Goal: Task Accomplishment & Management: Use online tool/utility

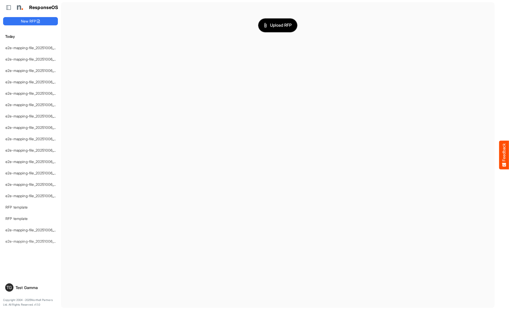
click at [278, 25] on span "Upload RFP" at bounding box center [278, 25] width 28 height 7
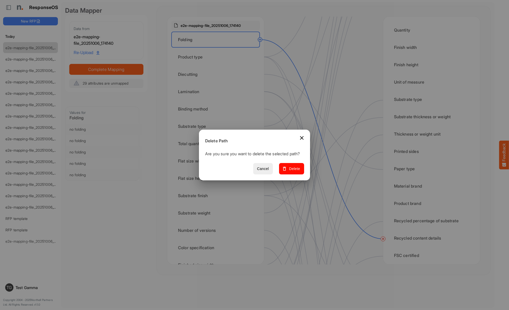
scroll to position [155, 0]
click at [293, 171] on span "Delete" at bounding box center [291, 168] width 17 height 6
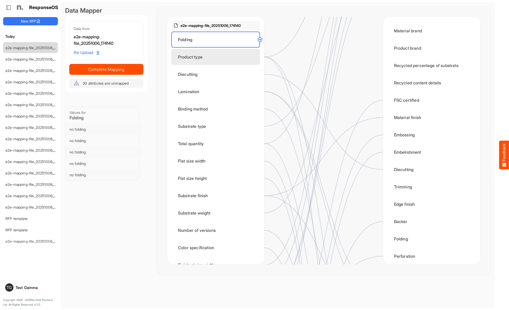
click at [217, 57] on div "Product type" at bounding box center [215, 57] width 89 height 16
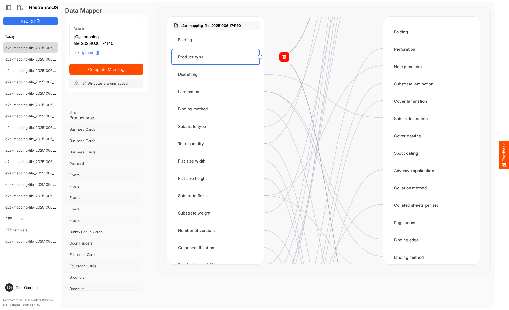
scroll to position [413, 0]
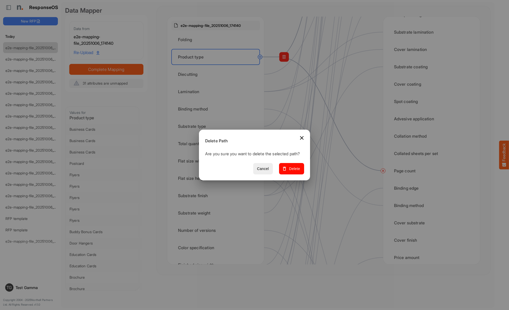
click at [293, 171] on span "Delete" at bounding box center [291, 168] width 17 height 6
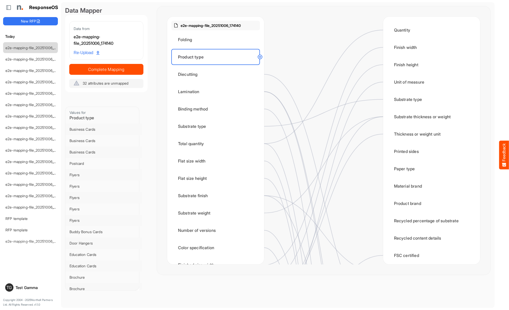
click at [217, 74] on div "Diecutting" at bounding box center [215, 74] width 89 height 16
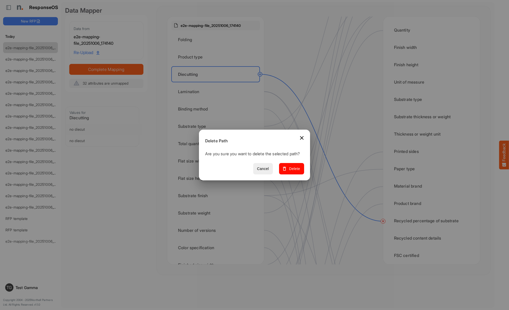
scroll to position [103, 0]
click at [293, 171] on span "Delete" at bounding box center [291, 168] width 17 height 6
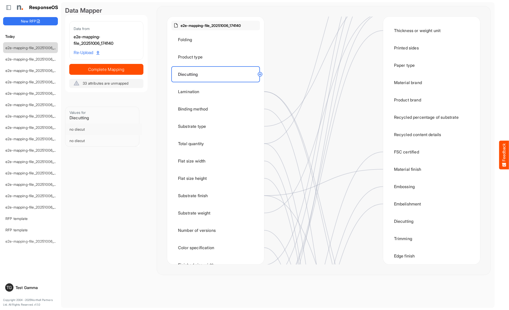
click at [217, 91] on div "Lamination" at bounding box center [215, 91] width 89 height 16
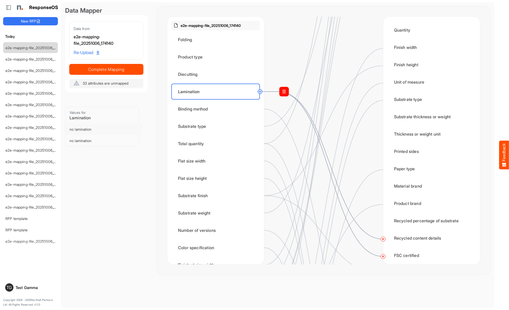
click at [383, 256] on circle at bounding box center [383, 256] width 6 height 6
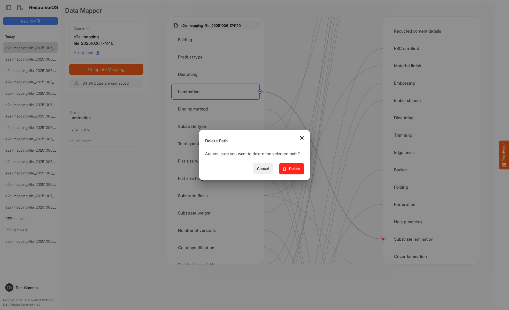
click at [293, 171] on span "Delete" at bounding box center [291, 168] width 17 height 6
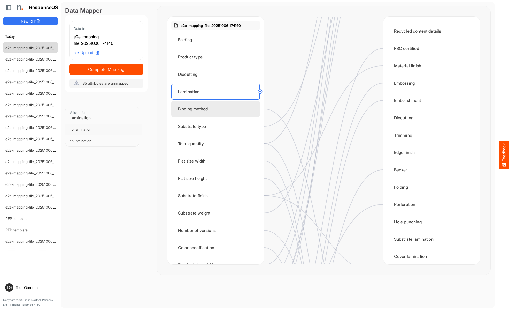
click at [217, 109] on div "Binding method" at bounding box center [215, 109] width 89 height 16
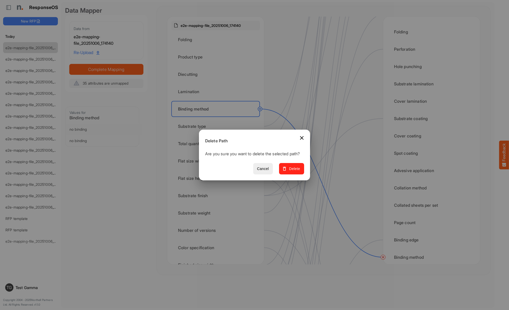
click at [293, 171] on span "Delete" at bounding box center [291, 168] width 17 height 6
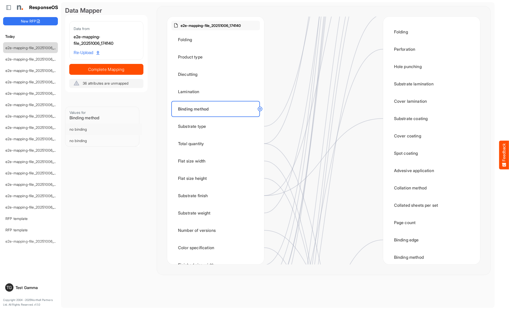
click at [217, 126] on div "Substrate type" at bounding box center [215, 126] width 89 height 16
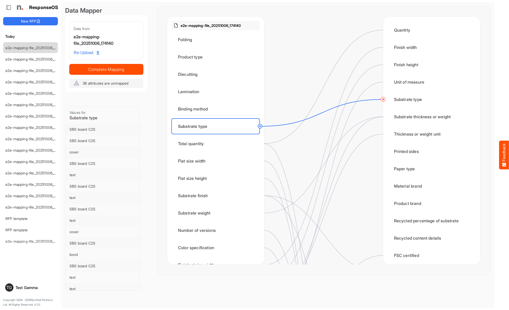
click at [383, 99] on circle at bounding box center [383, 99] width 6 height 6
click at [217, 143] on div "Total quantity" at bounding box center [215, 143] width 89 height 16
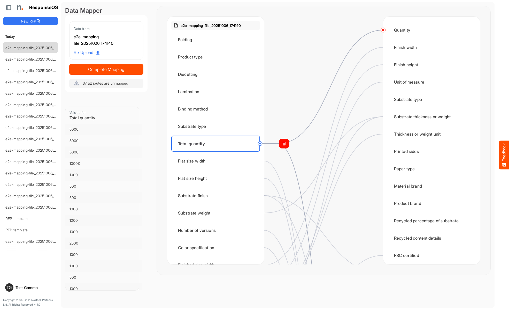
scroll to position [568, 0]
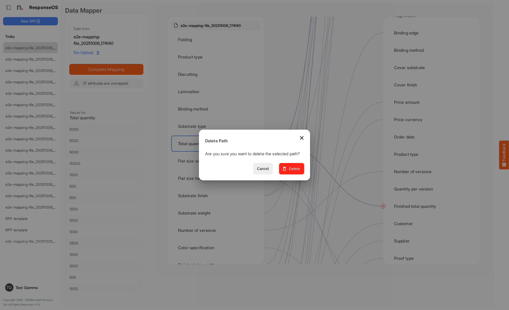
click at [293, 171] on span "Delete" at bounding box center [291, 168] width 17 height 6
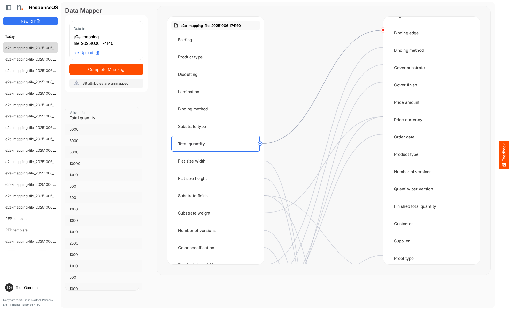
scroll to position [0, 0]
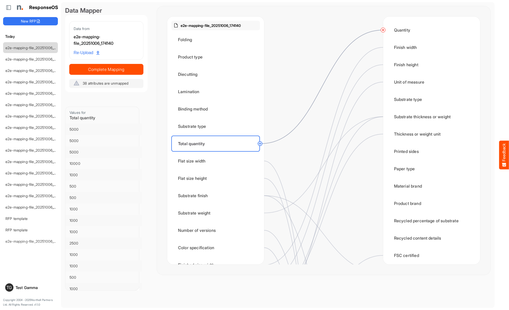
click at [383, 30] on circle at bounding box center [383, 30] width 6 height 6
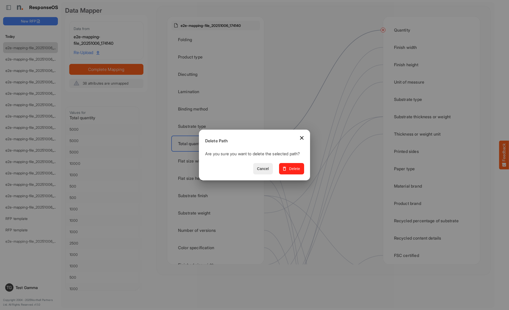
click at [293, 171] on span "Delete" at bounding box center [291, 168] width 17 height 6
click at [217, 161] on div "Flat size width" at bounding box center [215, 161] width 89 height 16
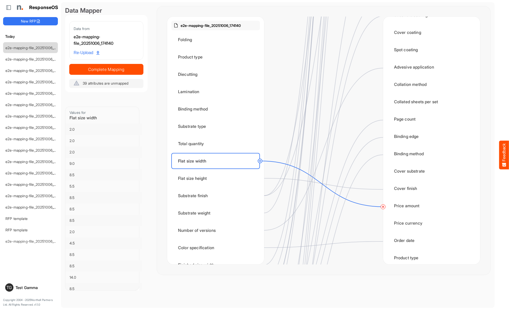
click at [383, 206] on circle at bounding box center [383, 206] width 6 height 6
click at [217, 178] on div "Flat size height" at bounding box center [215, 178] width 89 height 16
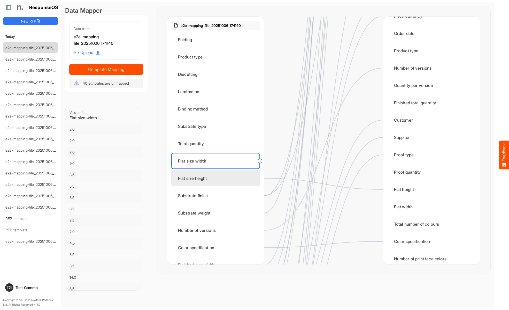
click at [217, 178] on div "Flat size height" at bounding box center [215, 178] width 89 height 16
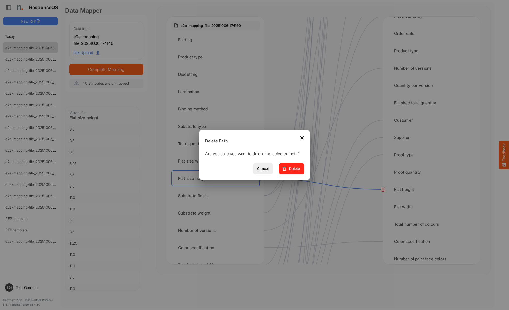
click at [293, 171] on span "Delete" at bounding box center [291, 168] width 17 height 6
click at [217, 195] on div "Substrate finish" at bounding box center [215, 195] width 89 height 16
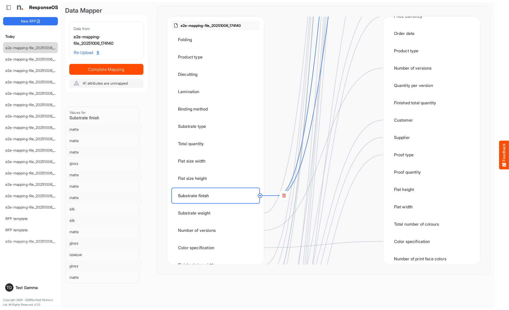
click at [284, 195] on rect at bounding box center [283, 195] width 9 height 9
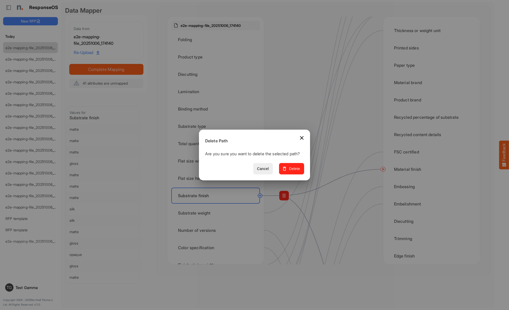
click at [293, 171] on span "Delete" at bounding box center [291, 168] width 17 height 6
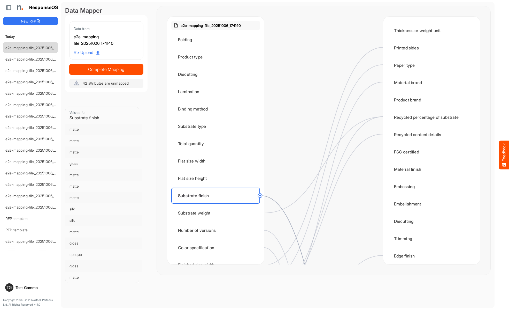
scroll to position [258, 0]
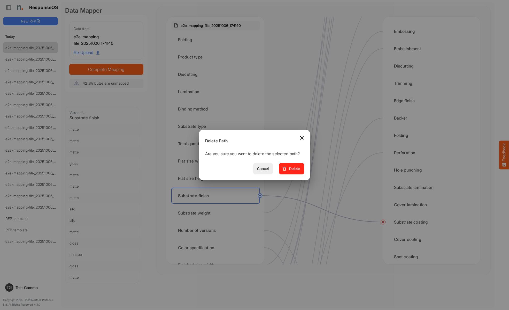
click at [293, 171] on span "Delete" at bounding box center [291, 168] width 17 height 6
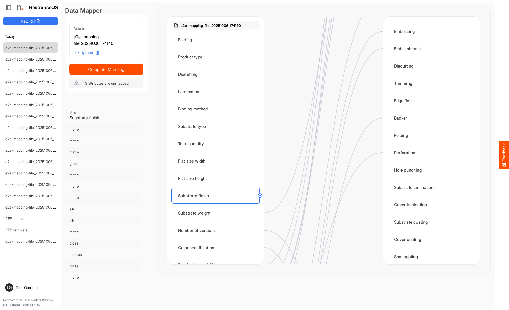
click at [217, 213] on div "Substrate weight" at bounding box center [215, 213] width 89 height 16
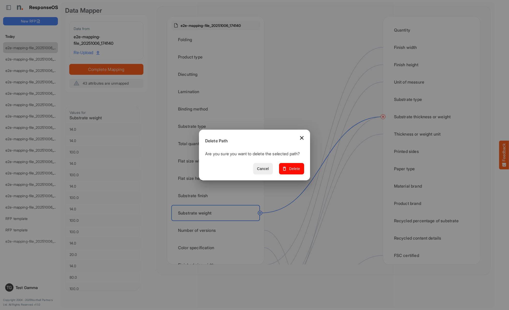
click at [293, 171] on span "Delete" at bounding box center [291, 168] width 17 height 6
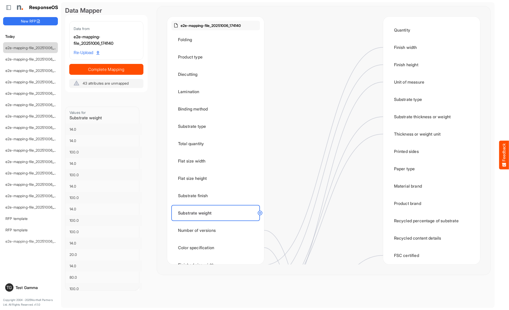
click at [217, 230] on div "Number of versions" at bounding box center [215, 230] width 89 height 16
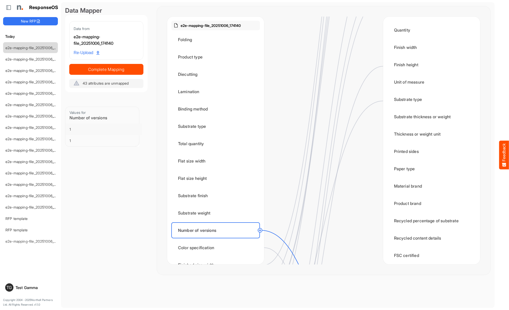
scroll to position [620, 0]
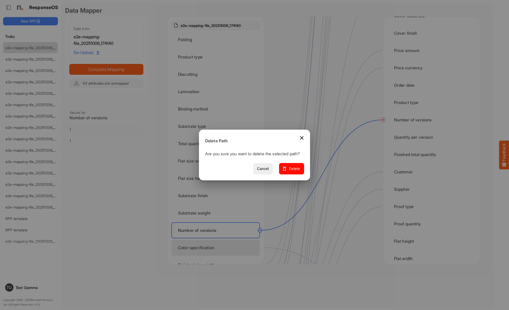
click at [293, 171] on span "Delete" at bounding box center [291, 168] width 17 height 6
click at [217, 247] on div "Color specification" at bounding box center [215, 247] width 89 height 16
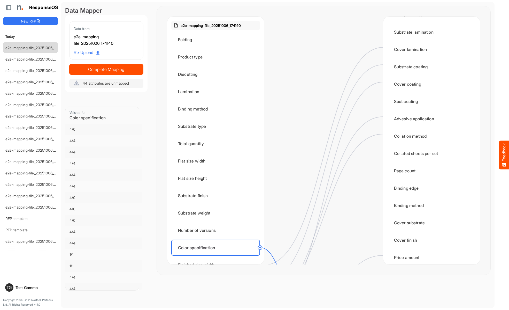
scroll to position [723, 0]
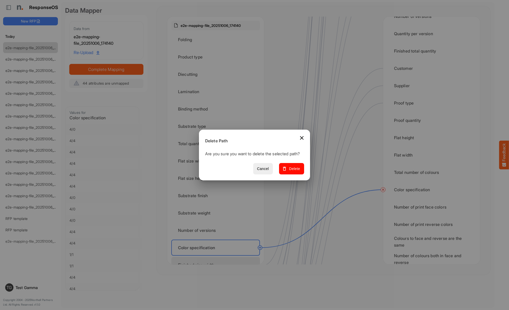
click at [293, 171] on span "Delete" at bounding box center [291, 168] width 17 height 6
click at [217, 257] on div "Finished size width" at bounding box center [215, 265] width 89 height 16
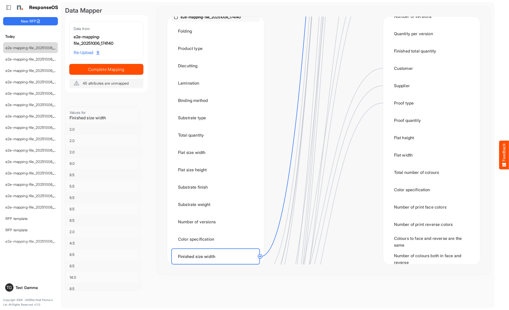
scroll to position [0, 0]
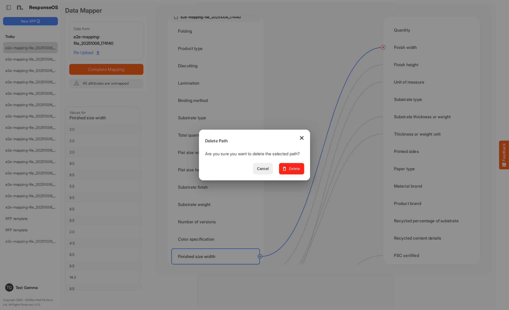
click at [293, 171] on span "Delete" at bounding box center [291, 168] width 17 height 6
click at [217, 265] on div "Finished size height" at bounding box center [215, 273] width 89 height 16
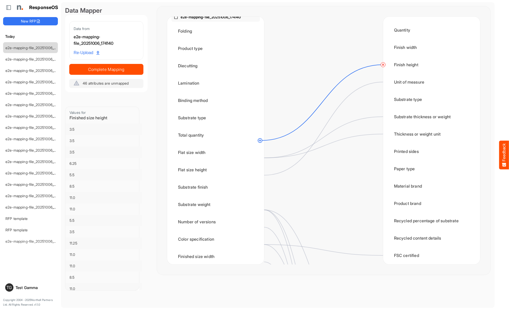
scroll to position [142, 0]
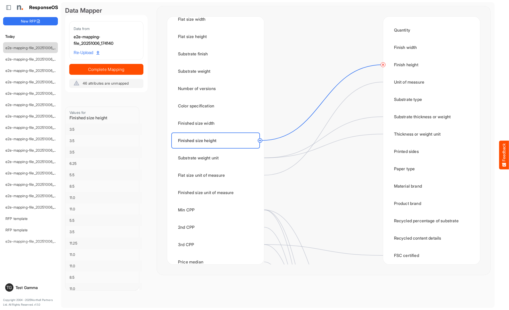
click at [383, 65] on circle at bounding box center [383, 64] width 6 height 6
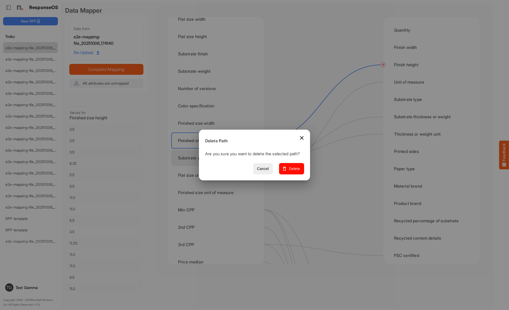
click at [293, 171] on span "Delete" at bounding box center [291, 168] width 17 height 6
click at [217, 158] on div "Substrate weight unit" at bounding box center [215, 158] width 89 height 16
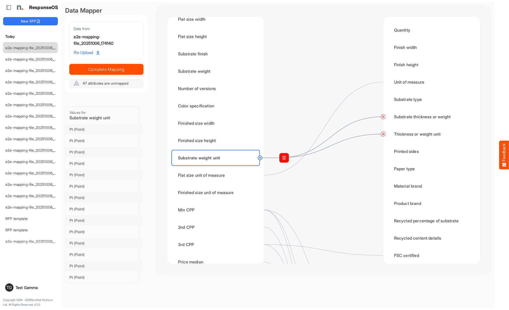
click at [383, 117] on circle at bounding box center [383, 116] width 6 height 6
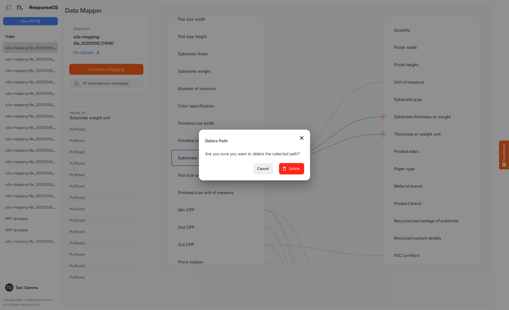
click at [293, 171] on span "Delete" at bounding box center [291, 168] width 17 height 6
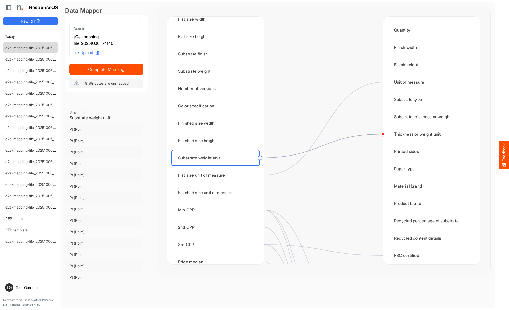
click at [383, 134] on circle at bounding box center [383, 134] width 6 height 6
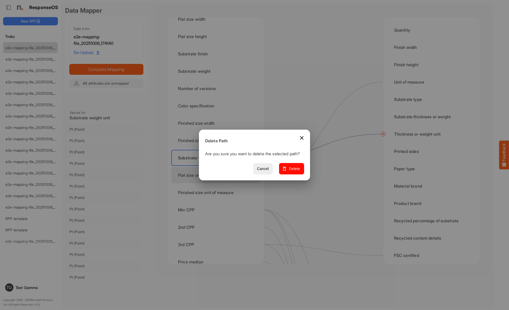
click at [293, 171] on span "Delete" at bounding box center [291, 168] width 17 height 6
click at [217, 175] on div "Flat size unit of measure" at bounding box center [215, 175] width 89 height 16
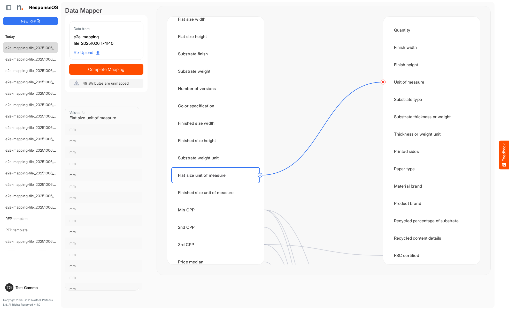
click at [383, 82] on circle at bounding box center [383, 82] width 6 height 6
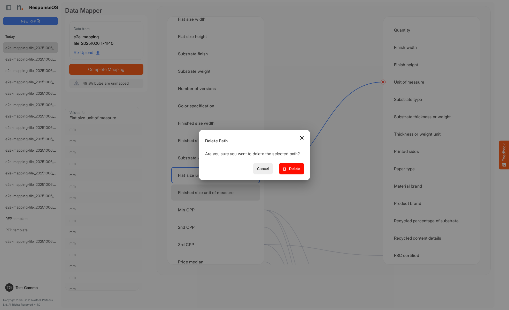
click at [293, 171] on span "Delete" at bounding box center [291, 168] width 17 height 6
click at [217, 192] on div "Finished size unit of measure" at bounding box center [215, 192] width 89 height 16
click at [217, 210] on div "Min CPP" at bounding box center [215, 210] width 89 height 16
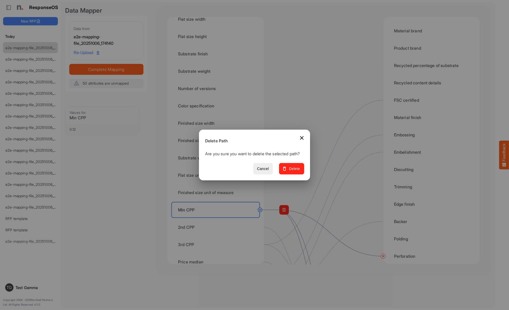
click at [293, 171] on span "Delete" at bounding box center [291, 168] width 17 height 6
click at [217, 227] on div "2nd CPP" at bounding box center [215, 227] width 89 height 16
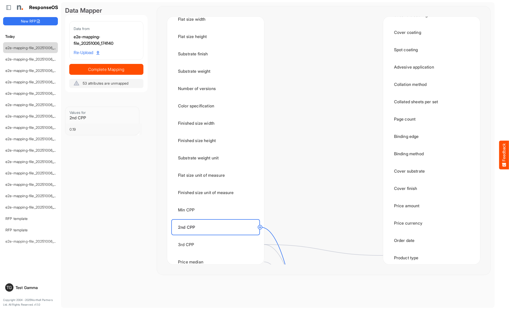
scroll to position [620, 0]
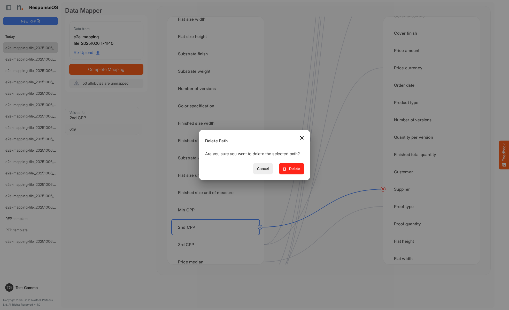
click at [293, 171] on span "Delete" at bounding box center [291, 168] width 17 height 6
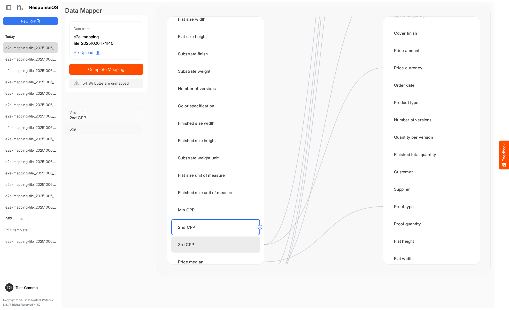
click at [217, 244] on div "3rd CPP" at bounding box center [215, 244] width 89 height 16
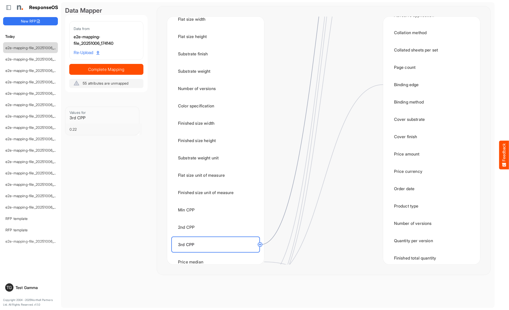
scroll to position [0, 0]
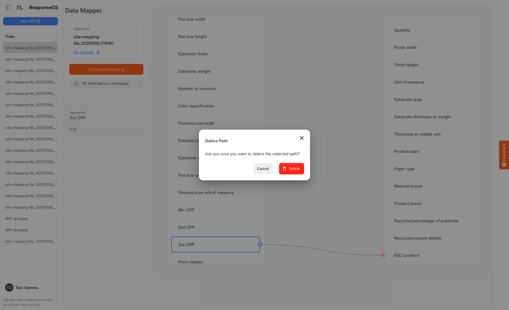
click at [293, 171] on span "Delete" at bounding box center [291, 168] width 17 height 6
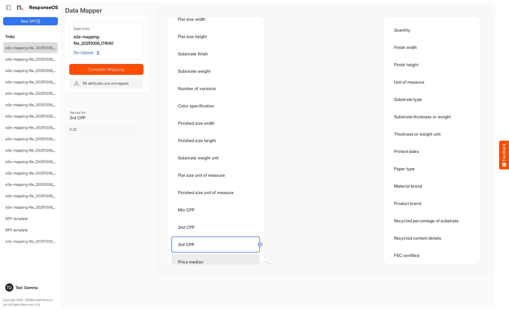
click at [217, 256] on div "Price median" at bounding box center [215, 261] width 89 height 16
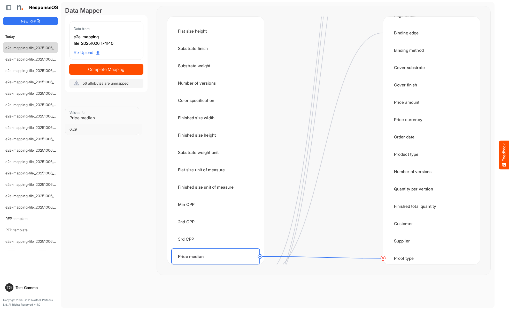
click at [383, 258] on circle at bounding box center [383, 258] width 6 height 6
click at [217, 265] on div "Price mean" at bounding box center [215, 273] width 89 height 16
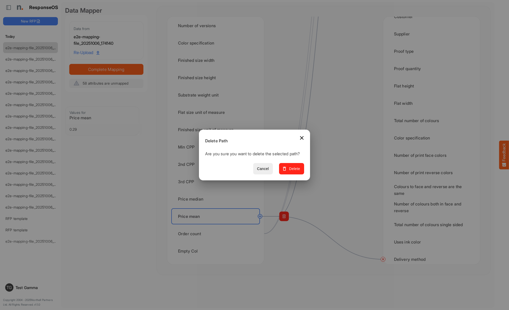
click at [293, 171] on span "Delete" at bounding box center [291, 168] width 17 height 6
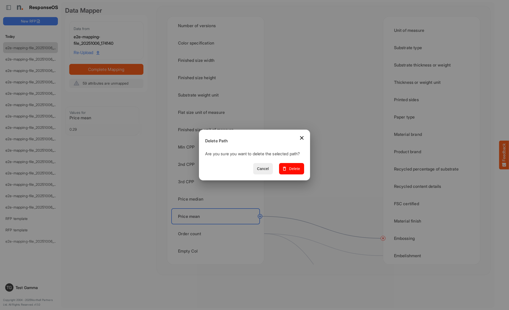
click at [293, 171] on span "Delete" at bounding box center [291, 168] width 17 height 6
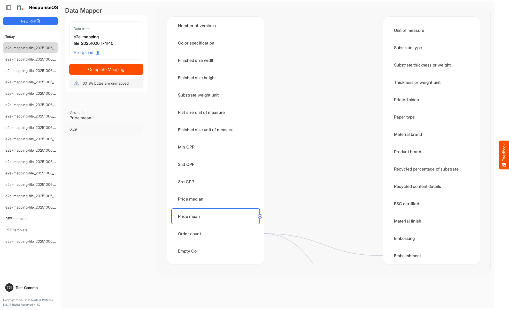
click at [217, 233] on div "Order count" at bounding box center [215, 233] width 89 height 16
